Goal: Transaction & Acquisition: Book appointment/travel/reservation

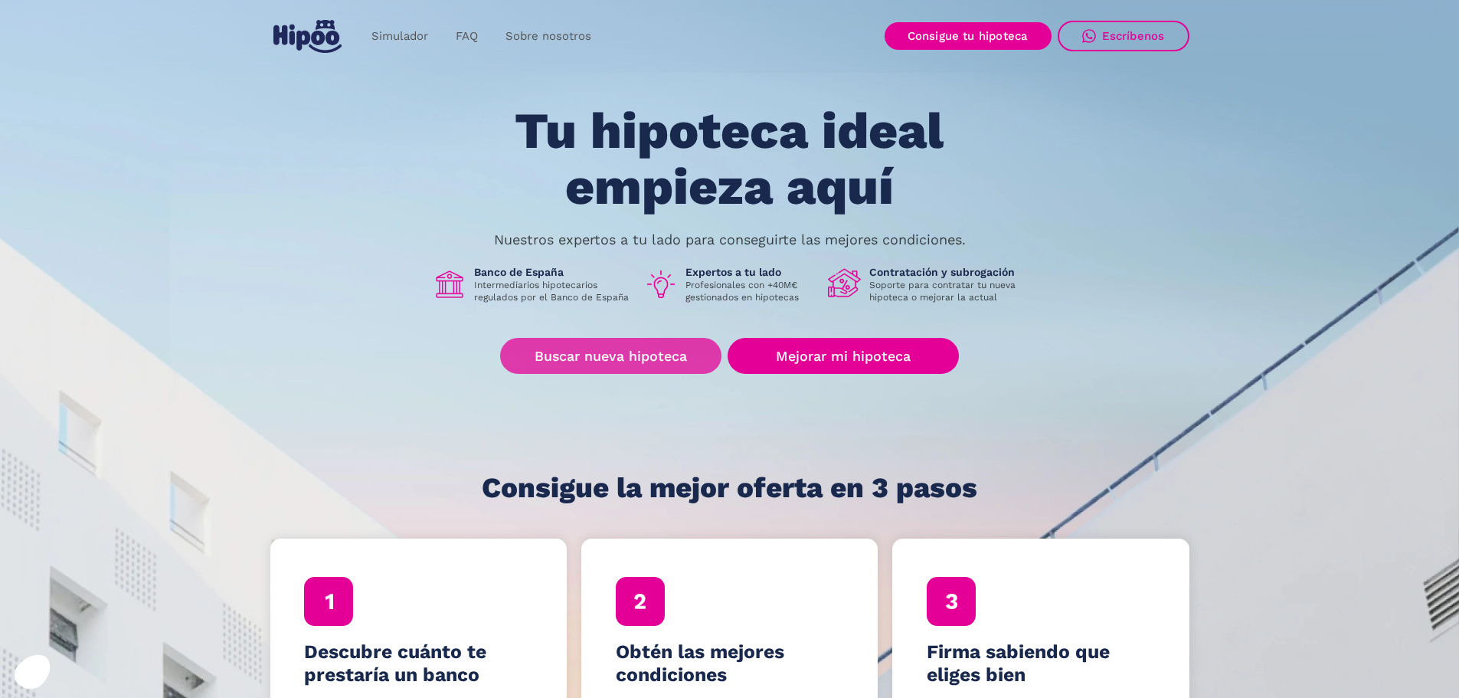
scroll to position [77, 0]
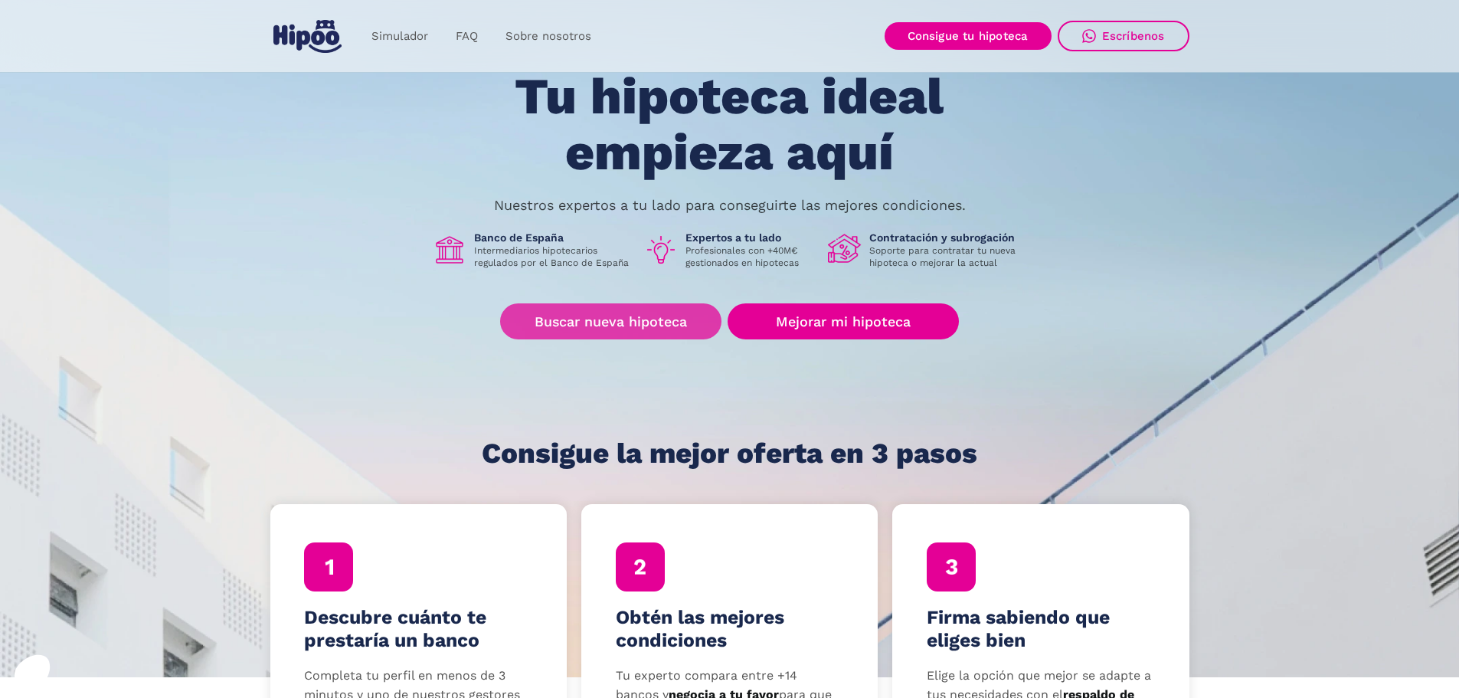
click at [634, 313] on link "Buscar nueva hipoteca" at bounding box center [610, 321] width 221 height 36
click at [640, 325] on link "Buscar nueva hipoteca" at bounding box center [610, 321] width 221 height 36
